Goal: Task Accomplishment & Management: Use online tool/utility

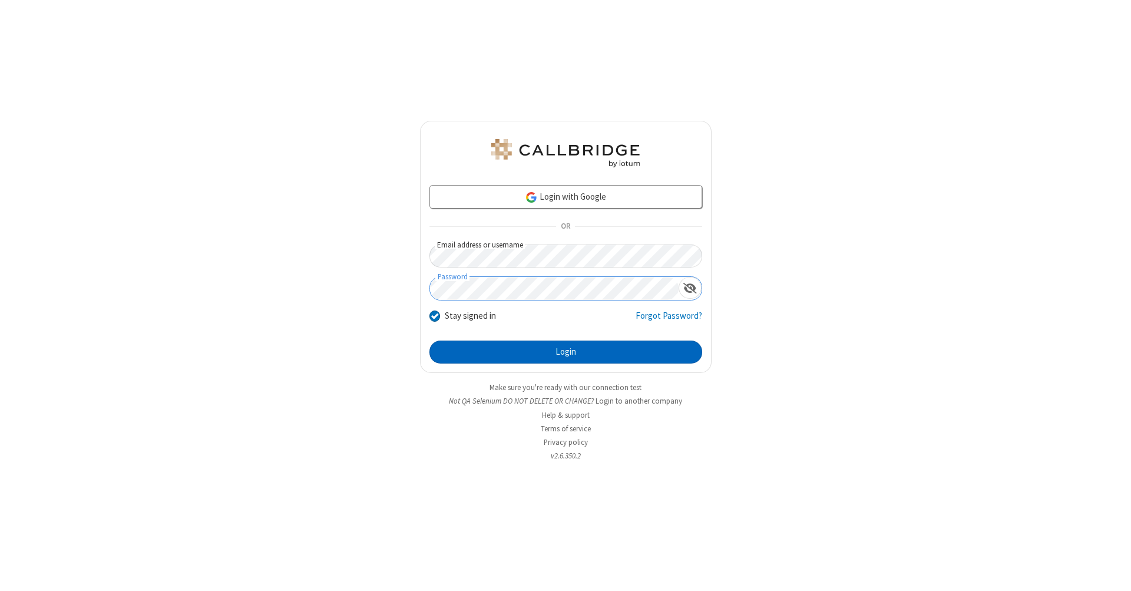
click at [565, 352] on button "Login" at bounding box center [565, 352] width 273 height 24
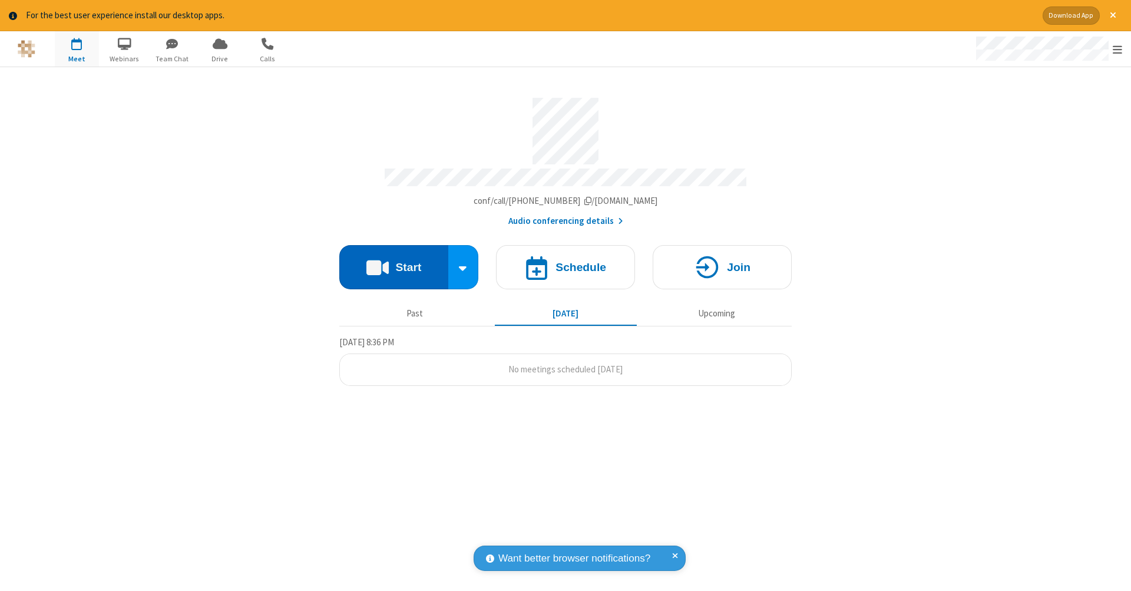
click at [393, 261] on button "Start" at bounding box center [393, 267] width 109 height 44
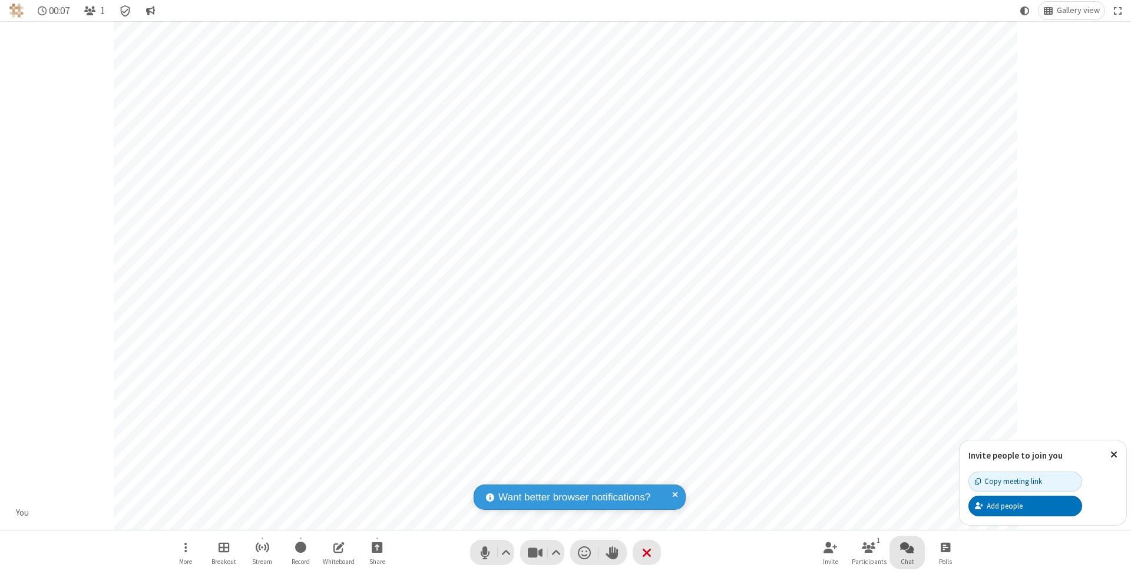
click at [906, 547] on span "Open chat" at bounding box center [907, 547] width 14 height 15
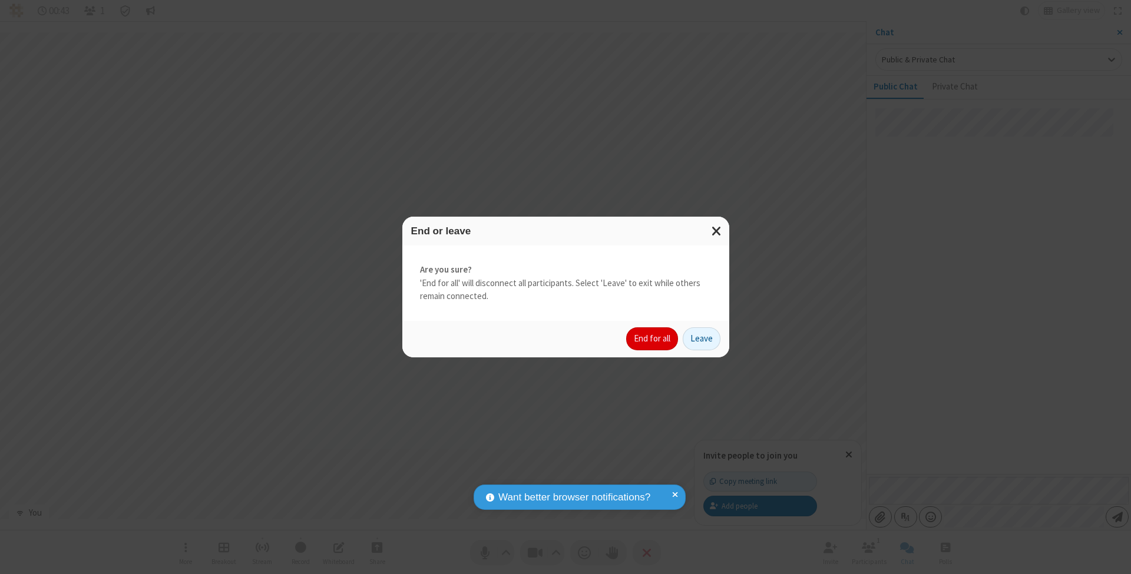
click at [653, 338] on button "End for all" at bounding box center [652, 339] width 52 height 24
